Goal: Check status: Check status

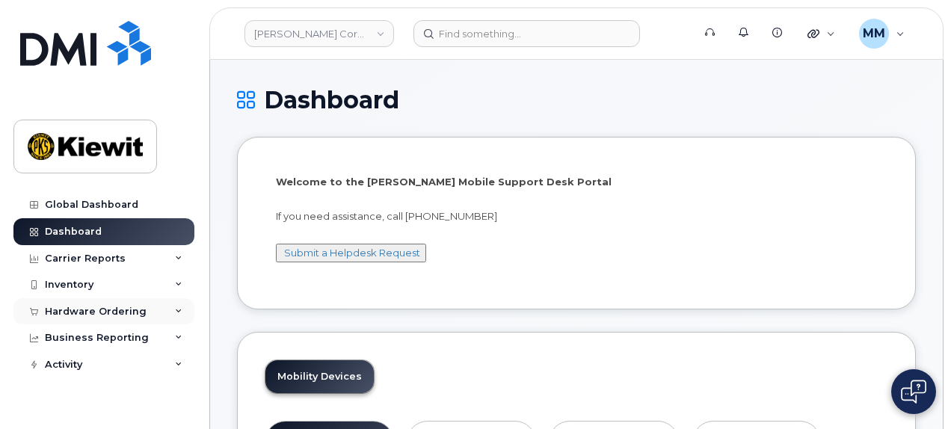
click at [109, 306] on div "Hardware Ordering" at bounding box center [96, 312] width 102 height 12
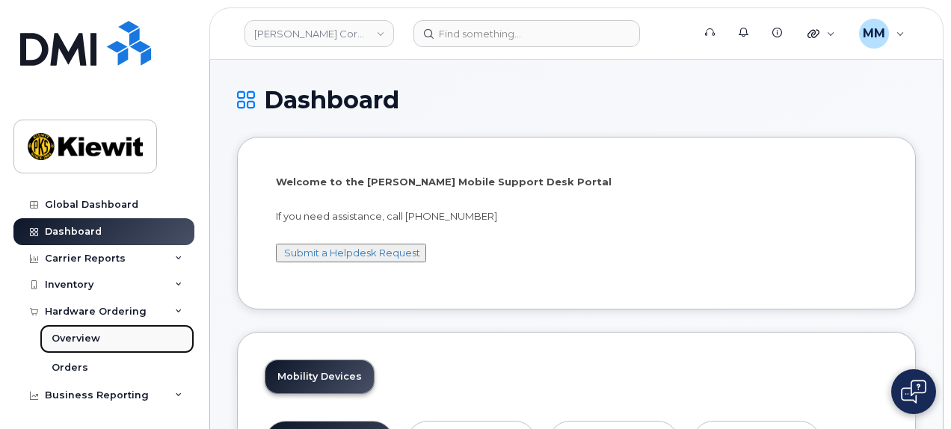
click at [93, 339] on div "Overview" at bounding box center [76, 338] width 49 height 13
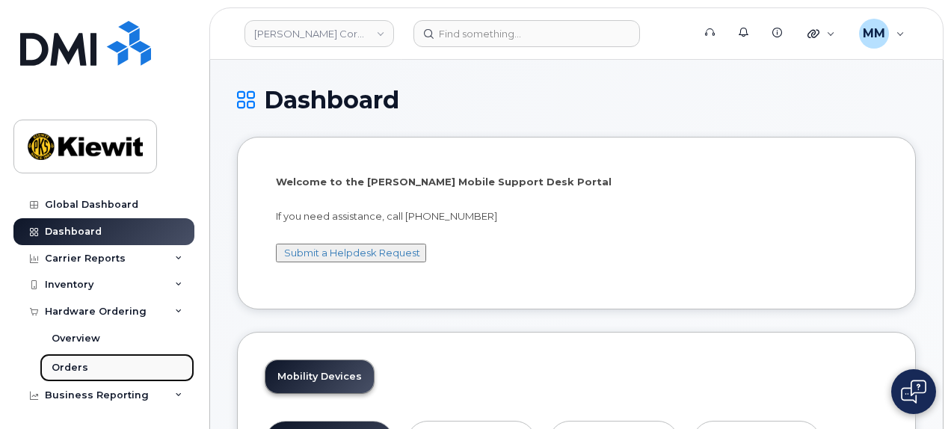
click at [86, 364] on link "Orders" at bounding box center [117, 368] width 155 height 28
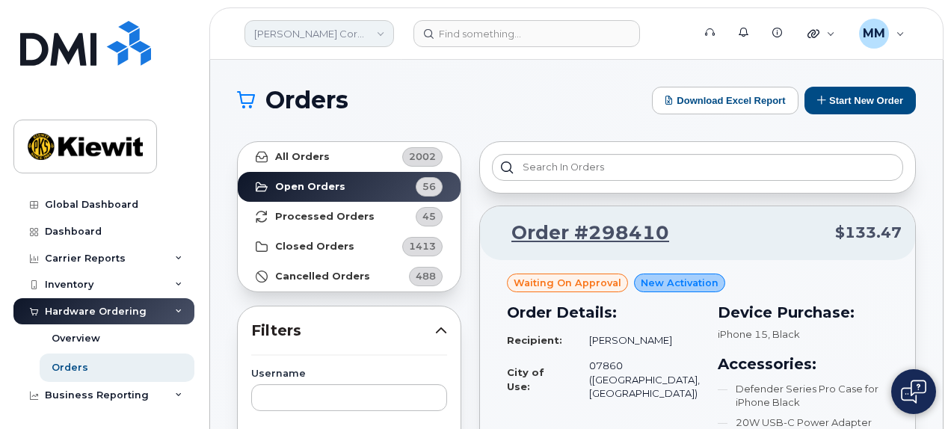
click at [378, 38] on link "[PERSON_NAME] Corporation" at bounding box center [319, 33] width 150 height 27
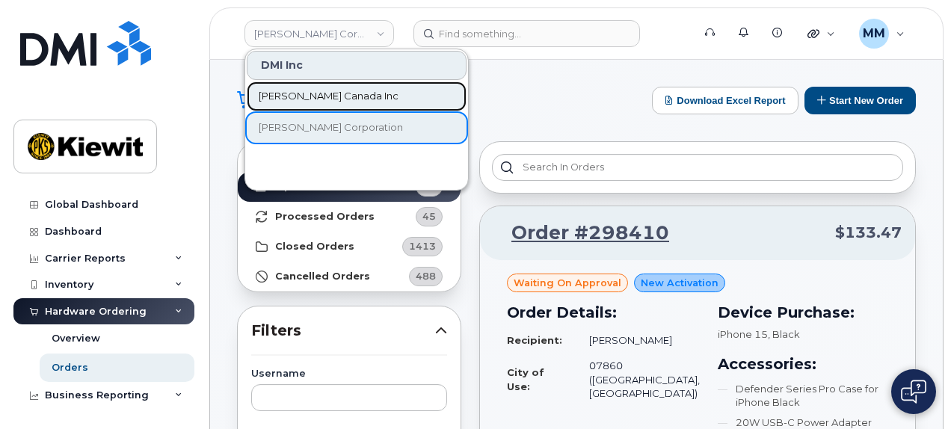
click at [351, 89] on link "[PERSON_NAME] Canada Inc" at bounding box center [357, 96] width 220 height 30
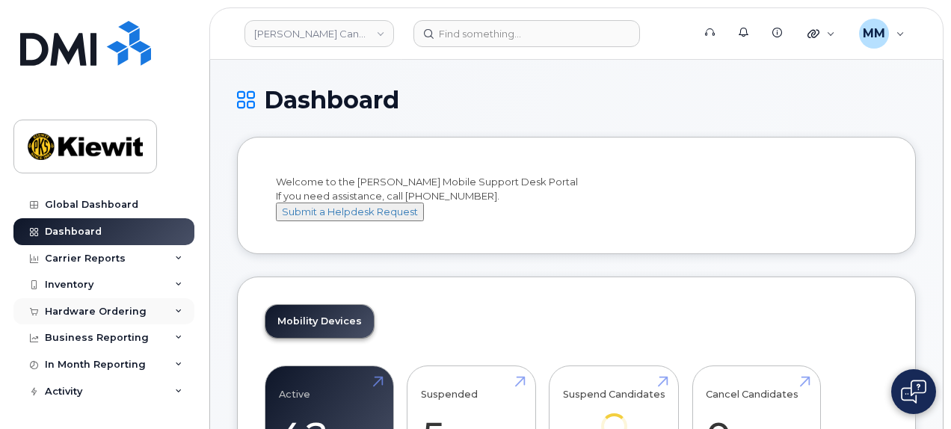
click at [135, 319] on div "Hardware Ordering" at bounding box center [103, 311] width 181 height 27
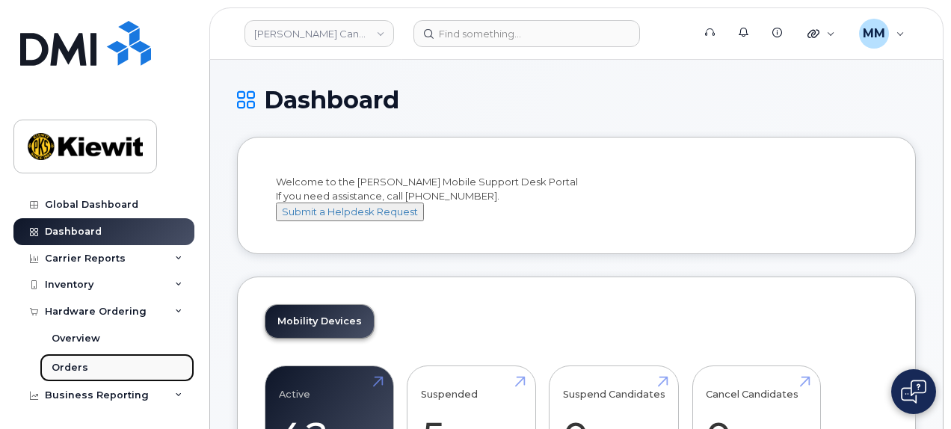
click at [93, 367] on link "Orders" at bounding box center [117, 368] width 155 height 28
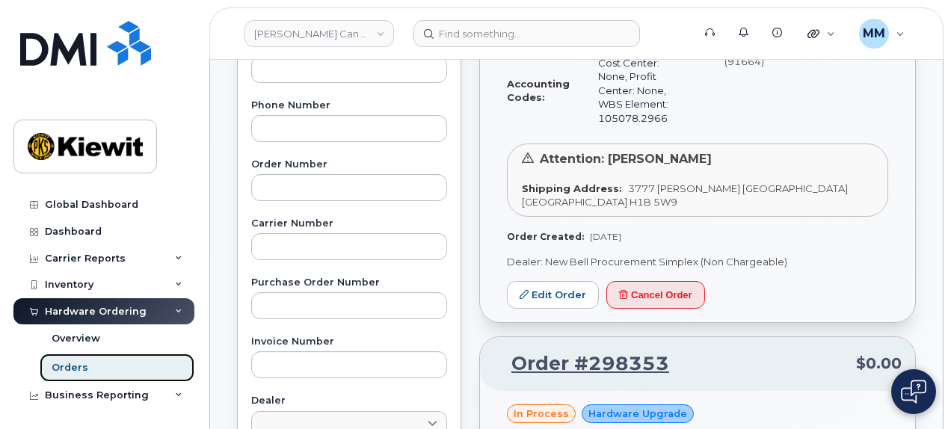
scroll to position [374, 0]
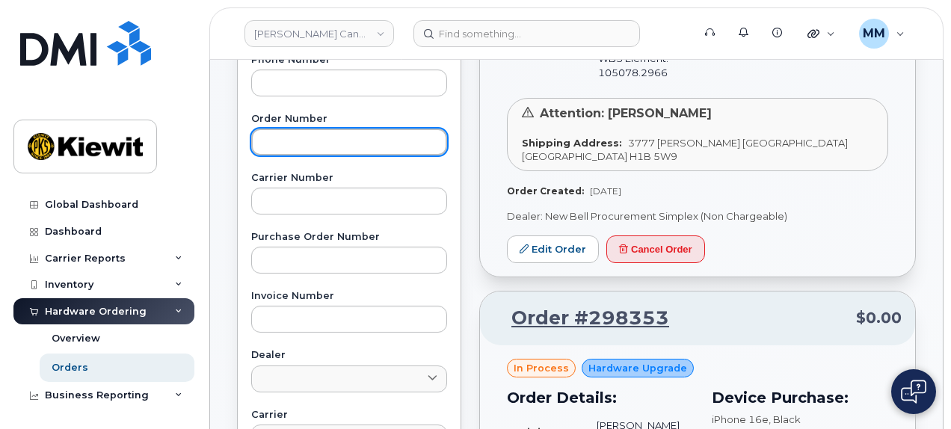
click at [278, 140] on input "text" at bounding box center [349, 142] width 196 height 27
paste input "297838"
type input "297838"
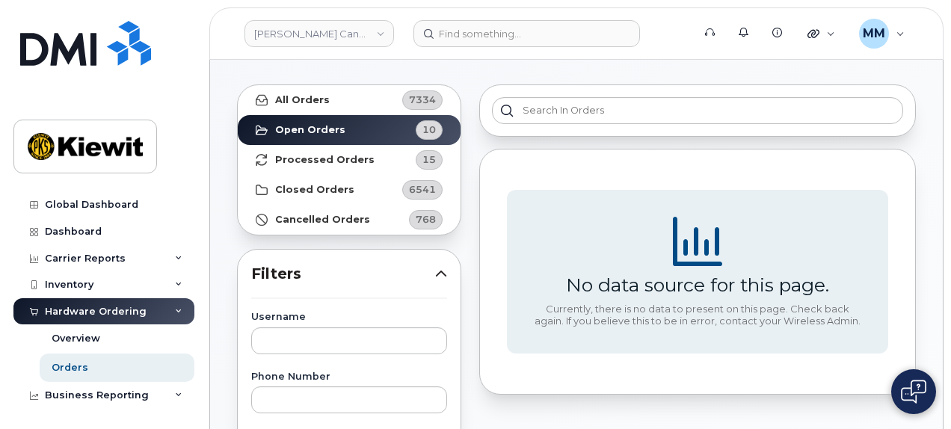
scroll to position [0, 0]
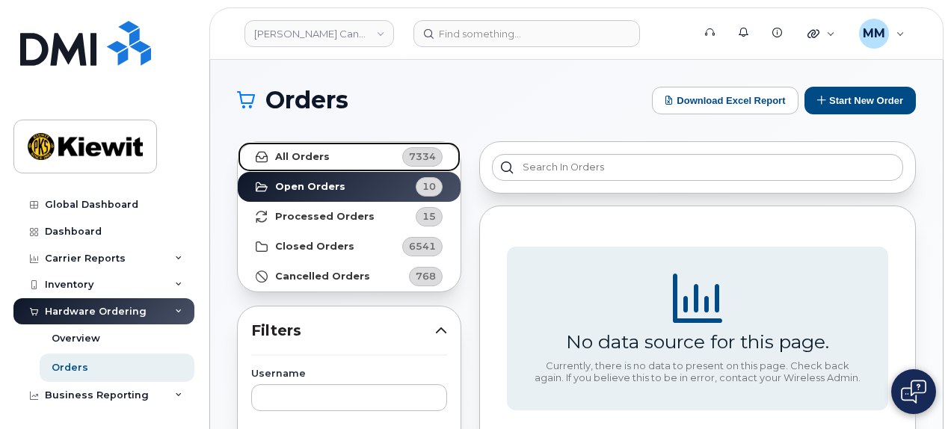
click at [337, 163] on link "All Orders 7334" at bounding box center [349, 157] width 223 height 30
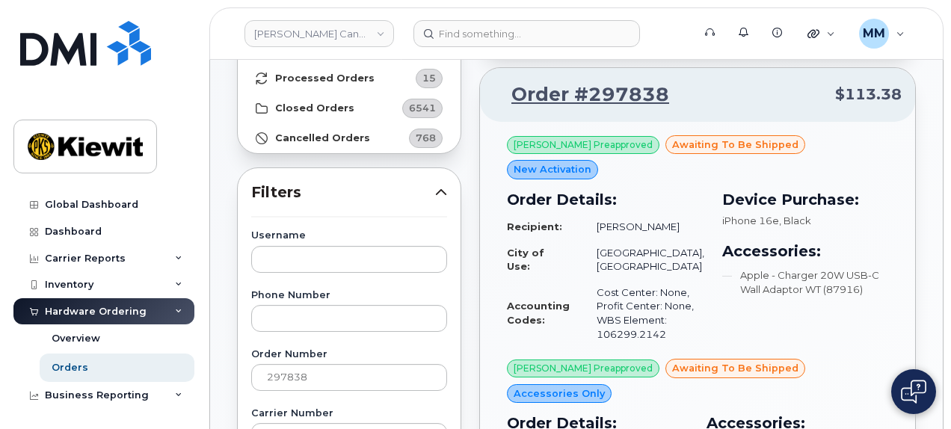
scroll to position [150, 0]
